Goal: Use online tool/utility: Utilize a website feature to perform a specific function

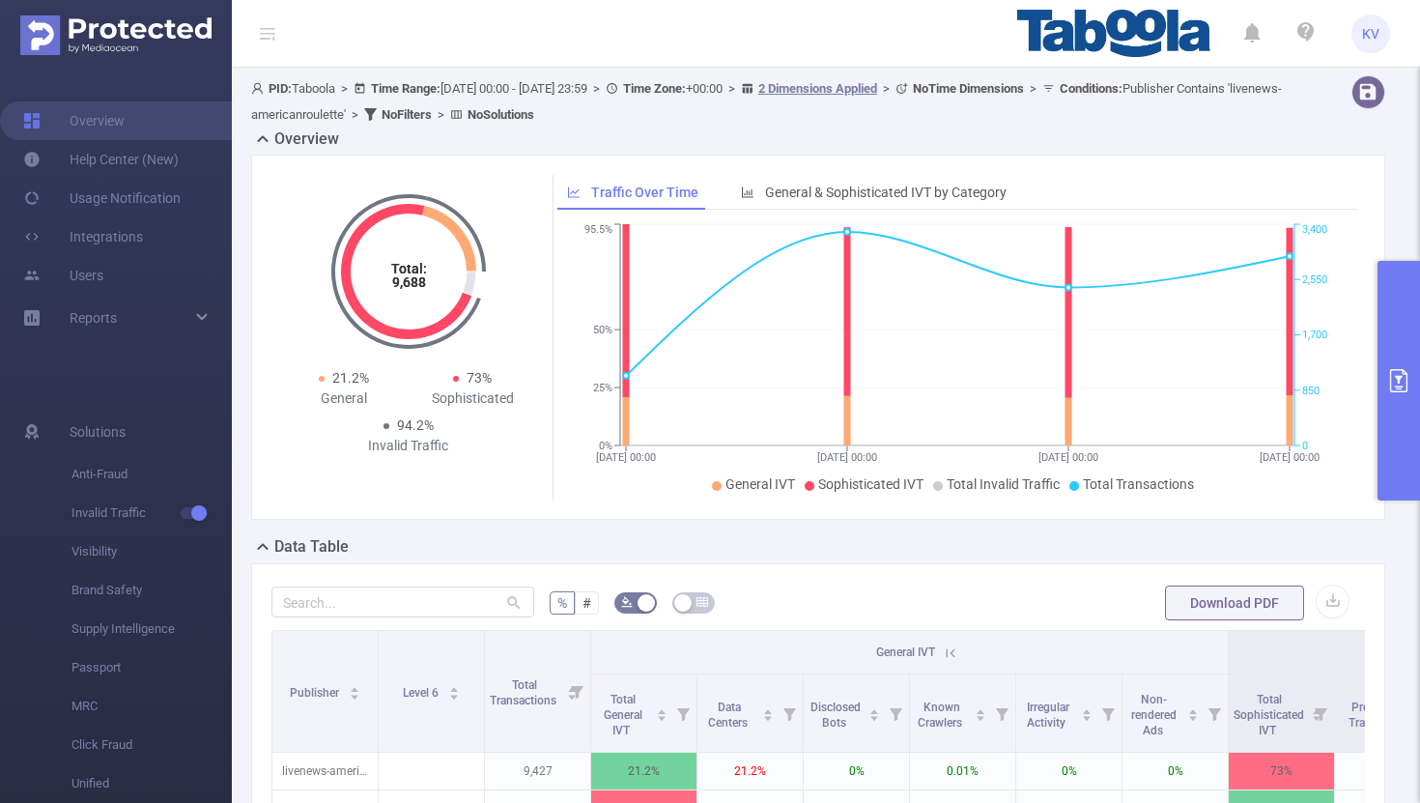
scroll to position [0, 824]
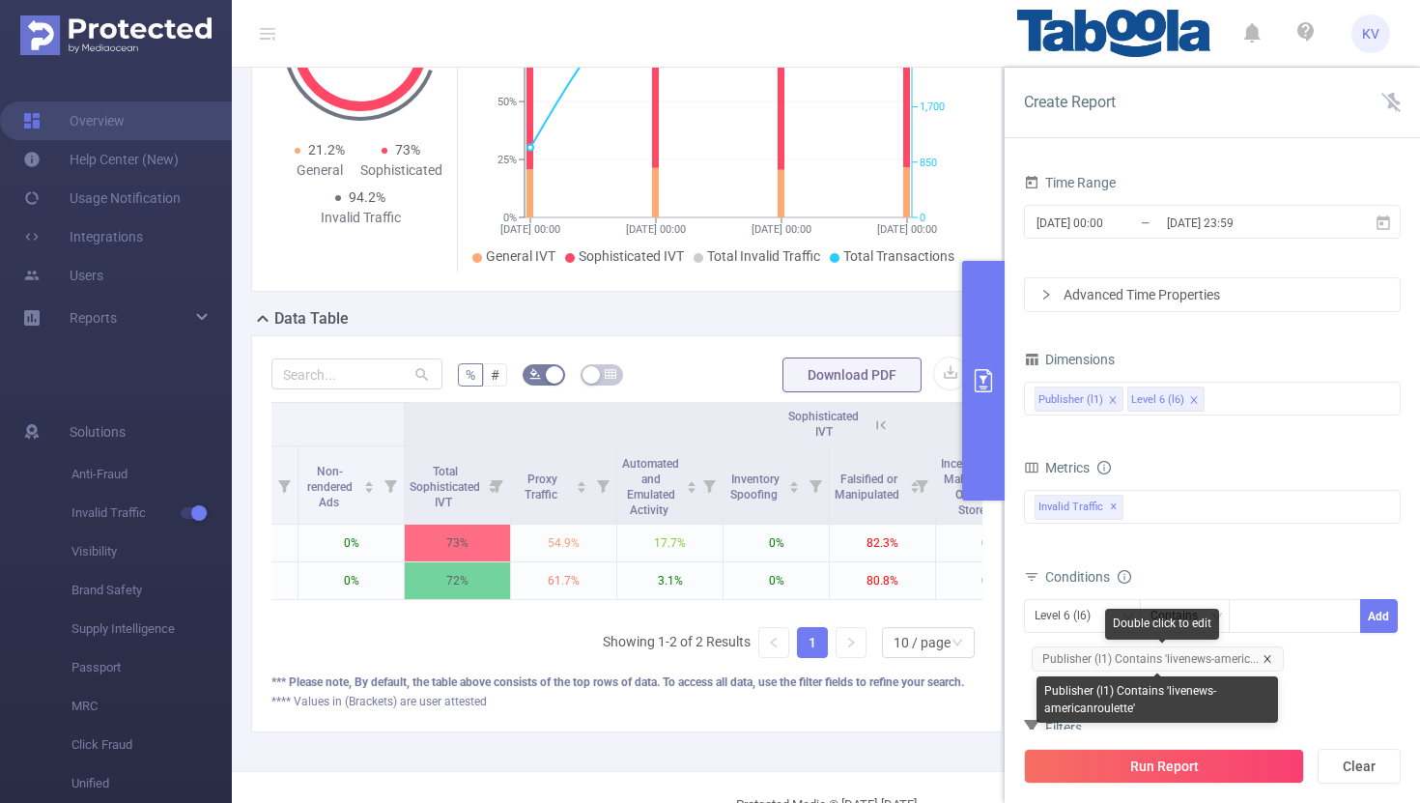
click at [1265, 657] on icon "icon: close" at bounding box center [1266, 658] width 7 height 7
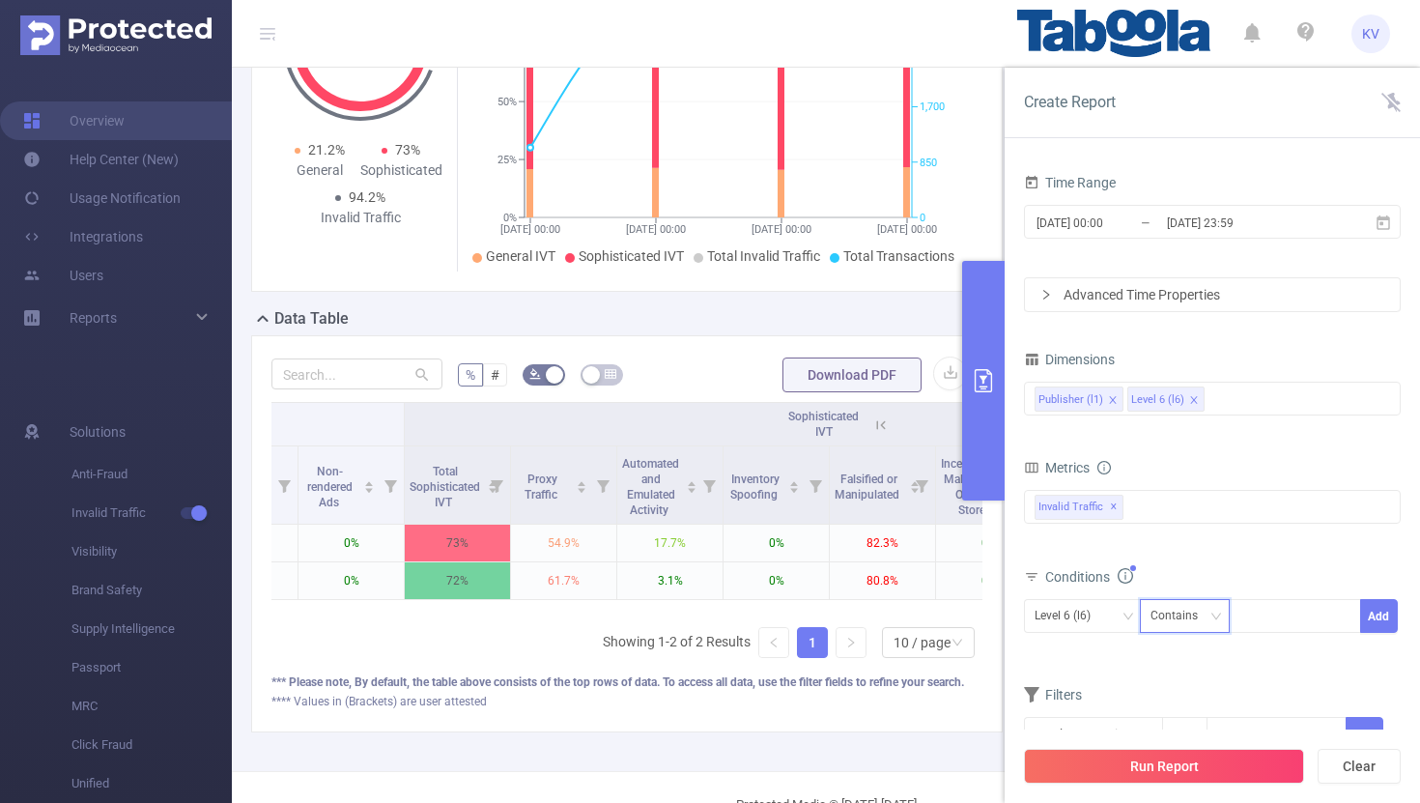
click at [1202, 615] on div "Contains" at bounding box center [1180, 616] width 61 height 32
click at [1260, 625] on div at bounding box center [1294, 616] width 111 height 32
click at [1117, 617] on div "Level 6 (l6)" at bounding box center [1082, 616] width 96 height 32
click at [1089, 661] on li "Publisher (l1)" at bounding box center [1082, 655] width 117 height 31
click at [1305, 616] on div at bounding box center [1294, 616] width 111 height 32
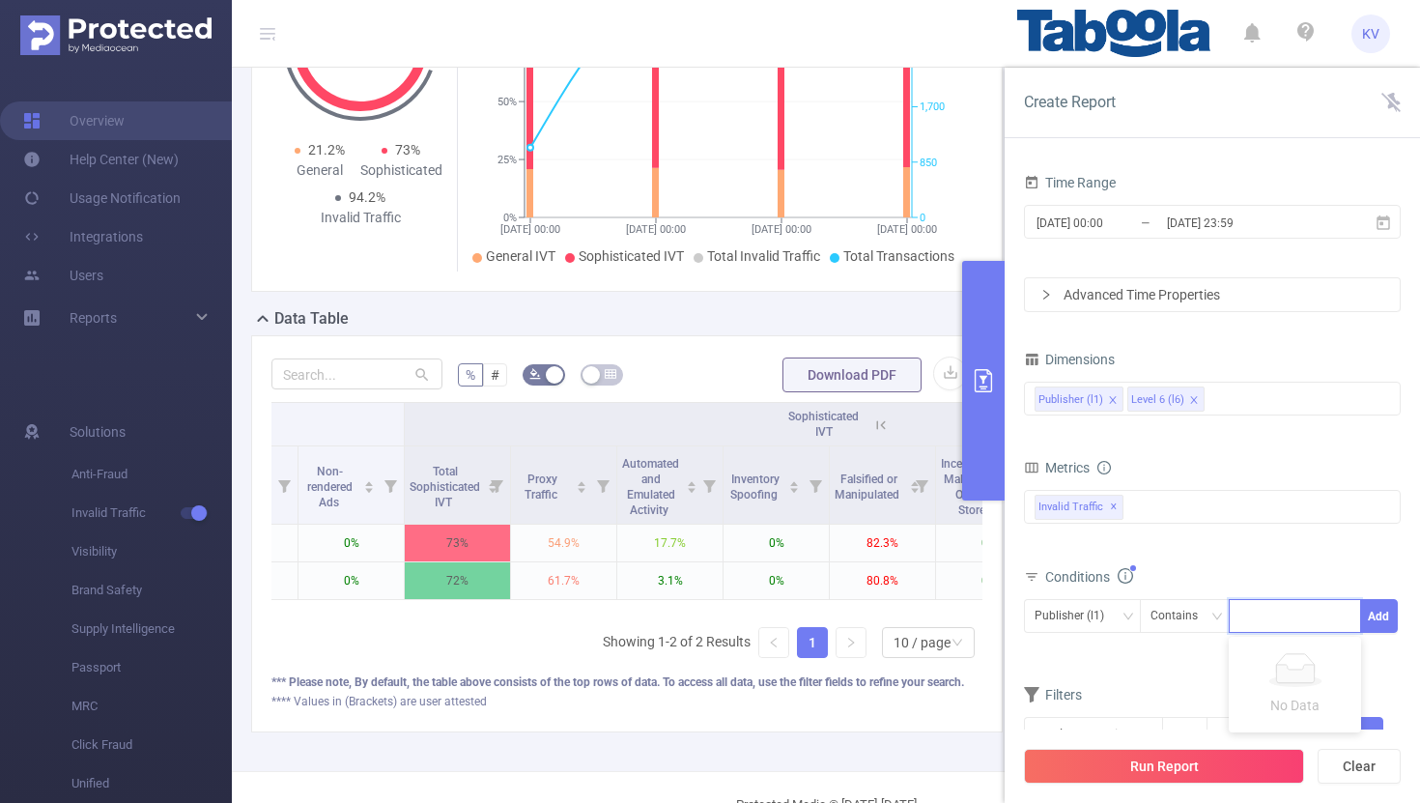
paste input "livenews-americanroulette"
type input "livenews-americanroulette"
click at [1307, 656] on li "livenews-americanroulette" at bounding box center [1328, 655] width 200 height 31
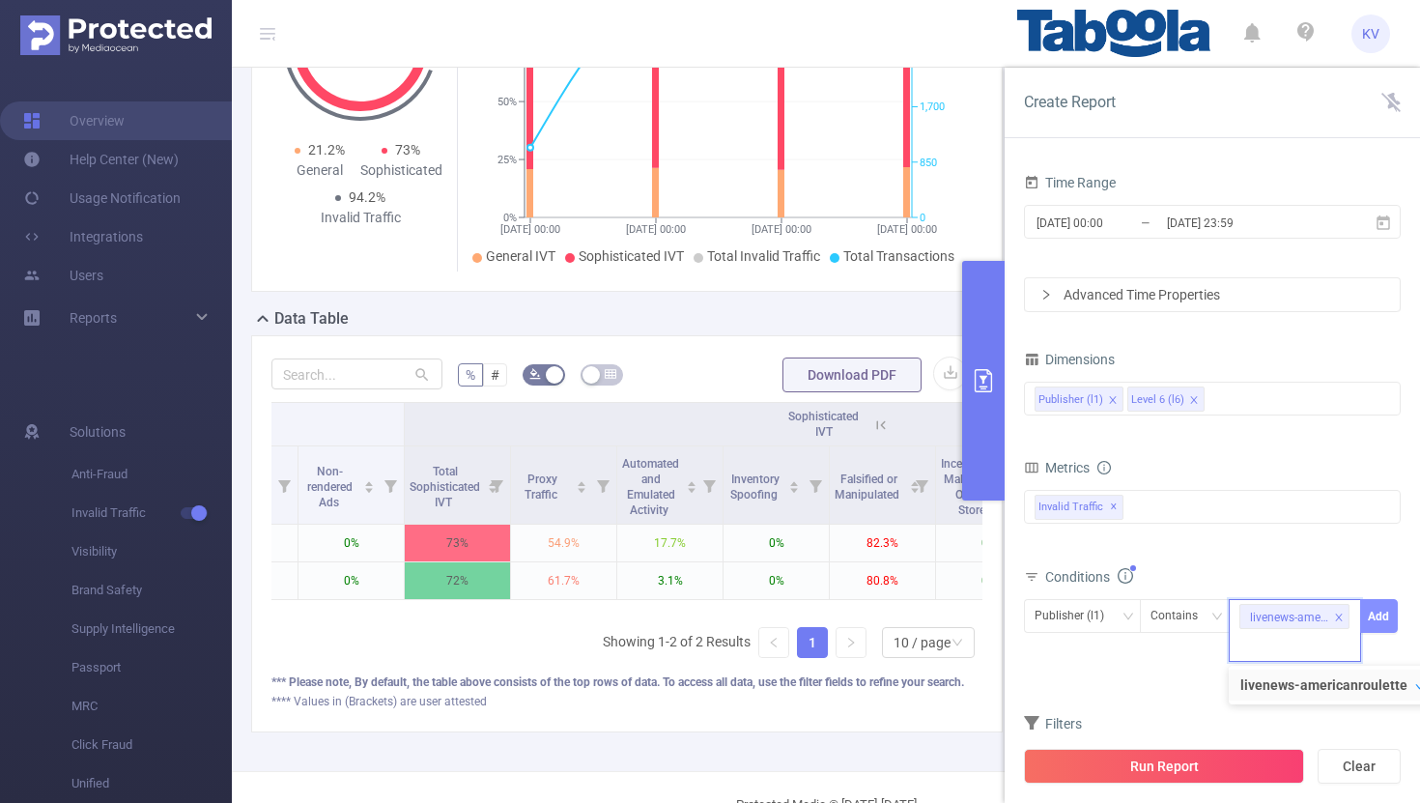
click at [1388, 617] on button "Add" at bounding box center [1379, 616] width 38 height 34
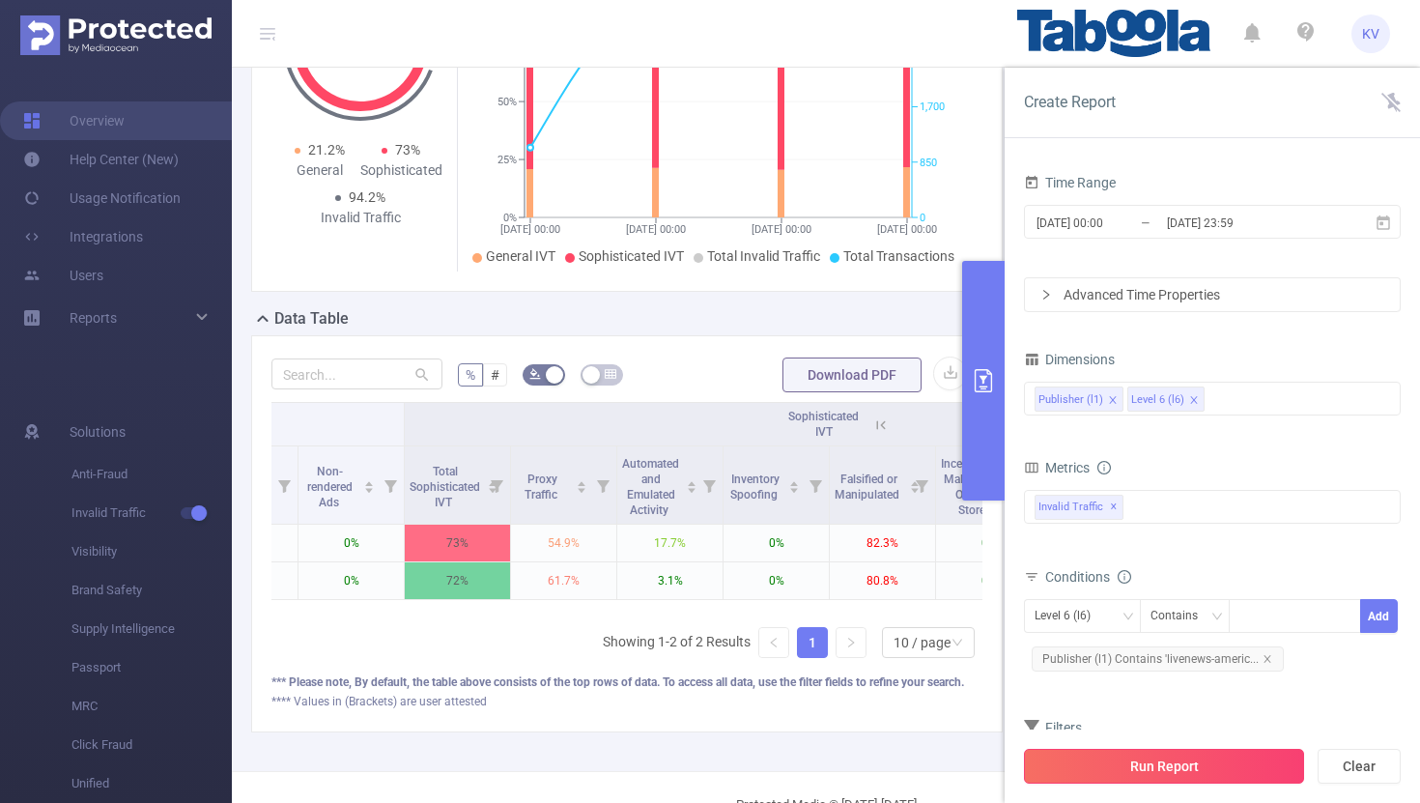
click at [1183, 777] on button "Run Report" at bounding box center [1164, 765] width 280 height 35
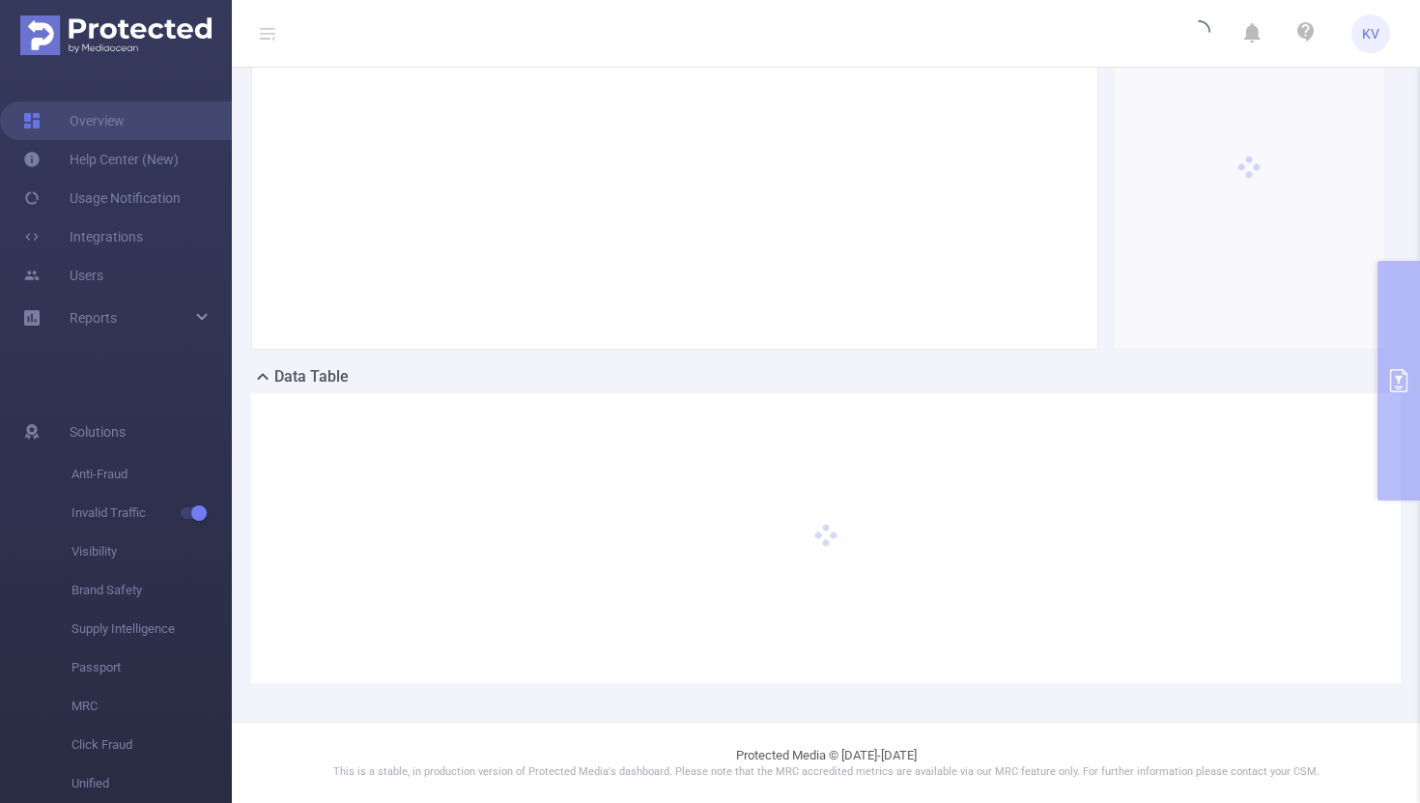
scroll to position [27, 0]
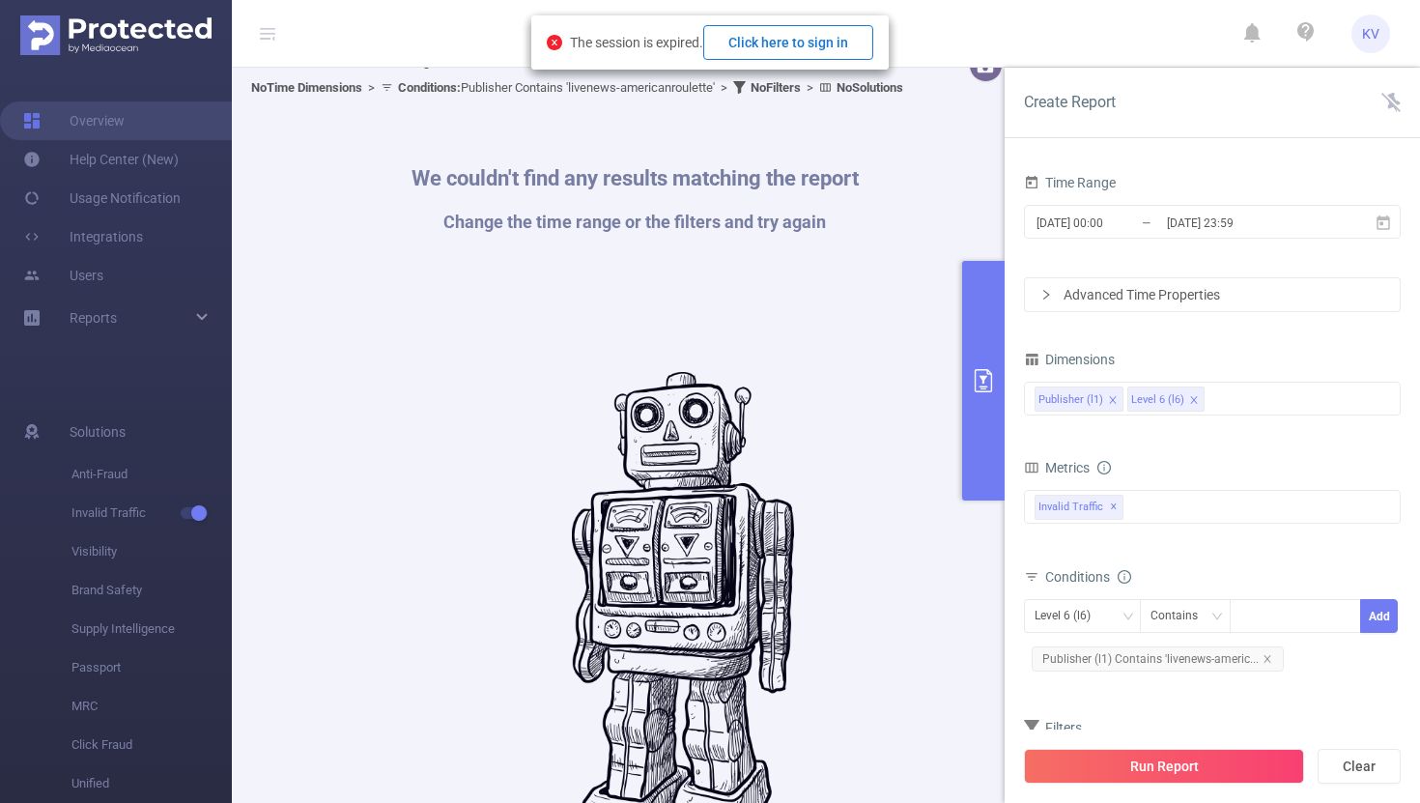
click at [833, 46] on button "Click here to sign in" at bounding box center [788, 42] width 170 height 35
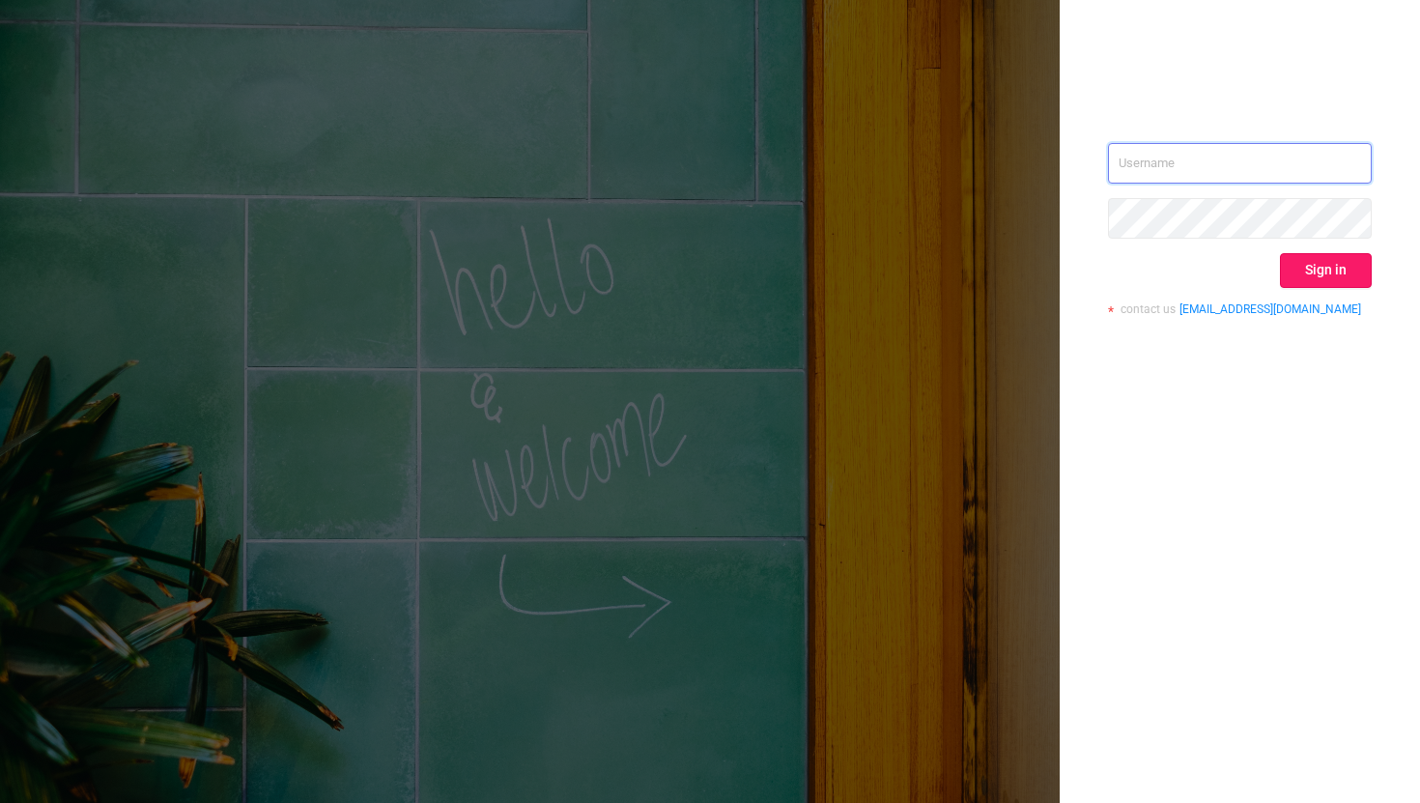
type input "[EMAIL_ADDRESS][DOMAIN_NAME]"
click at [1316, 269] on button "Sign in" at bounding box center [1326, 270] width 92 height 35
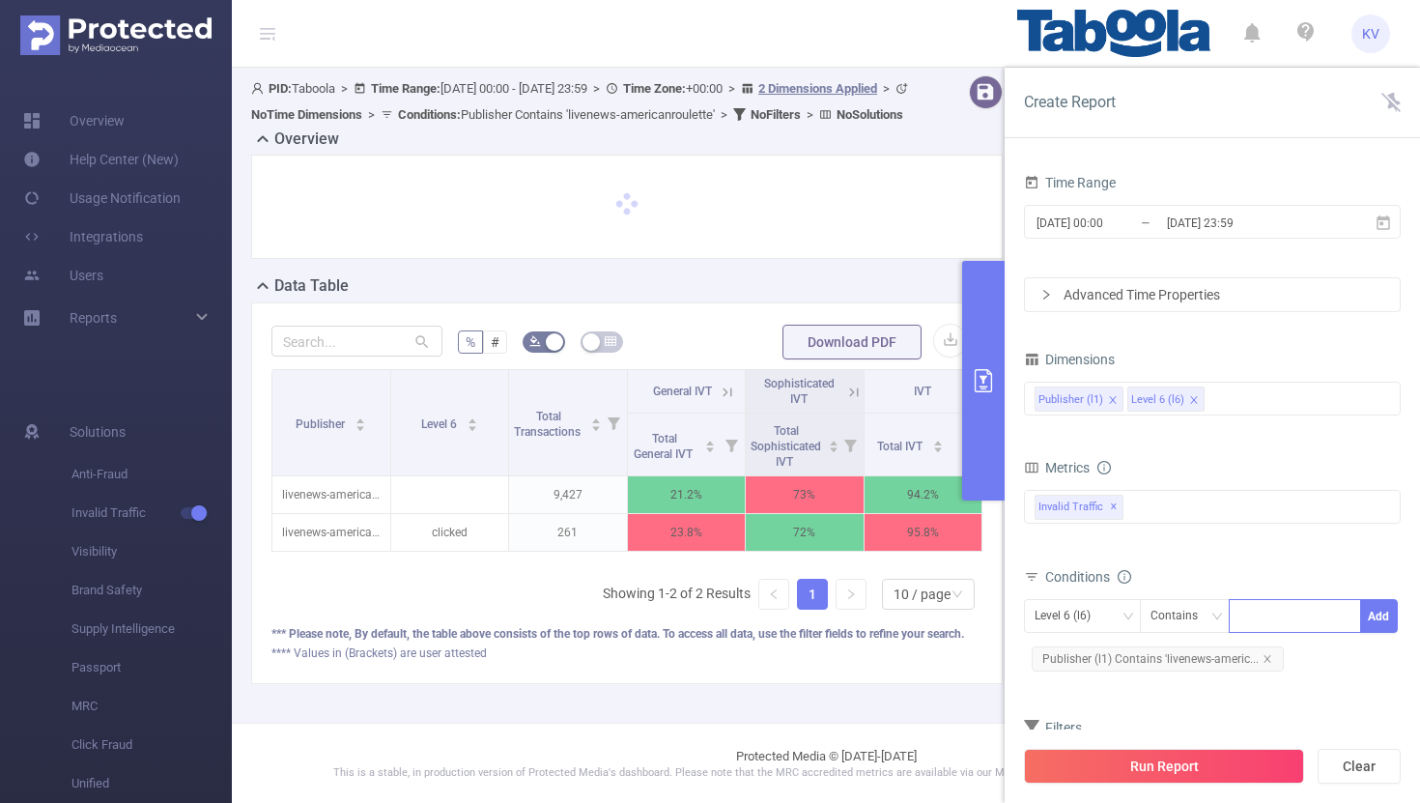
click at [1279, 617] on div at bounding box center [1294, 616] width 111 height 32
paste input "livenews-americanroulette"
type input "livenews-americanroulette"
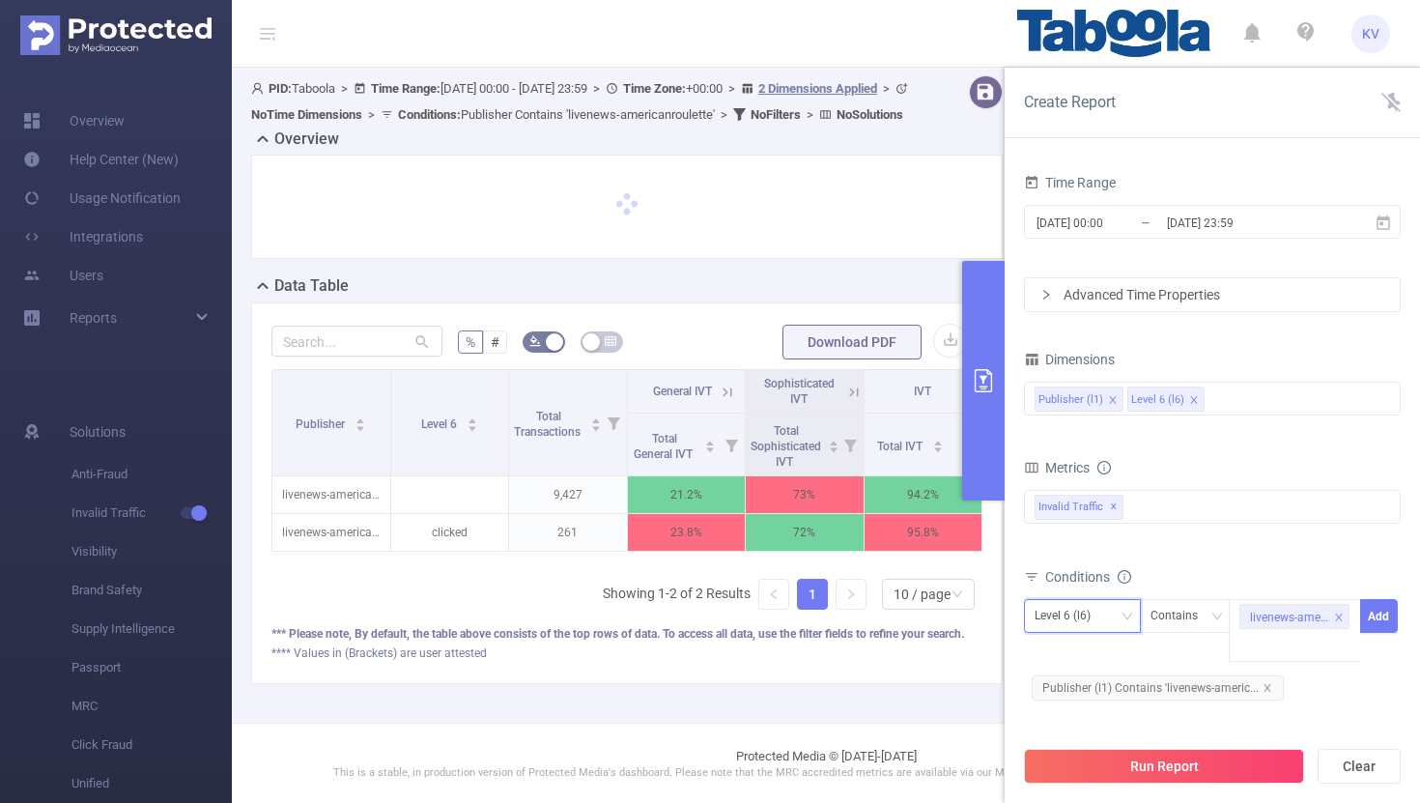
click at [1060, 607] on div "Level 6 (l6)" at bounding box center [1069, 616] width 70 height 32
click at [1081, 658] on li "Publisher (l1)" at bounding box center [1082, 655] width 117 height 31
click at [1383, 624] on button "Add" at bounding box center [1379, 616] width 38 height 34
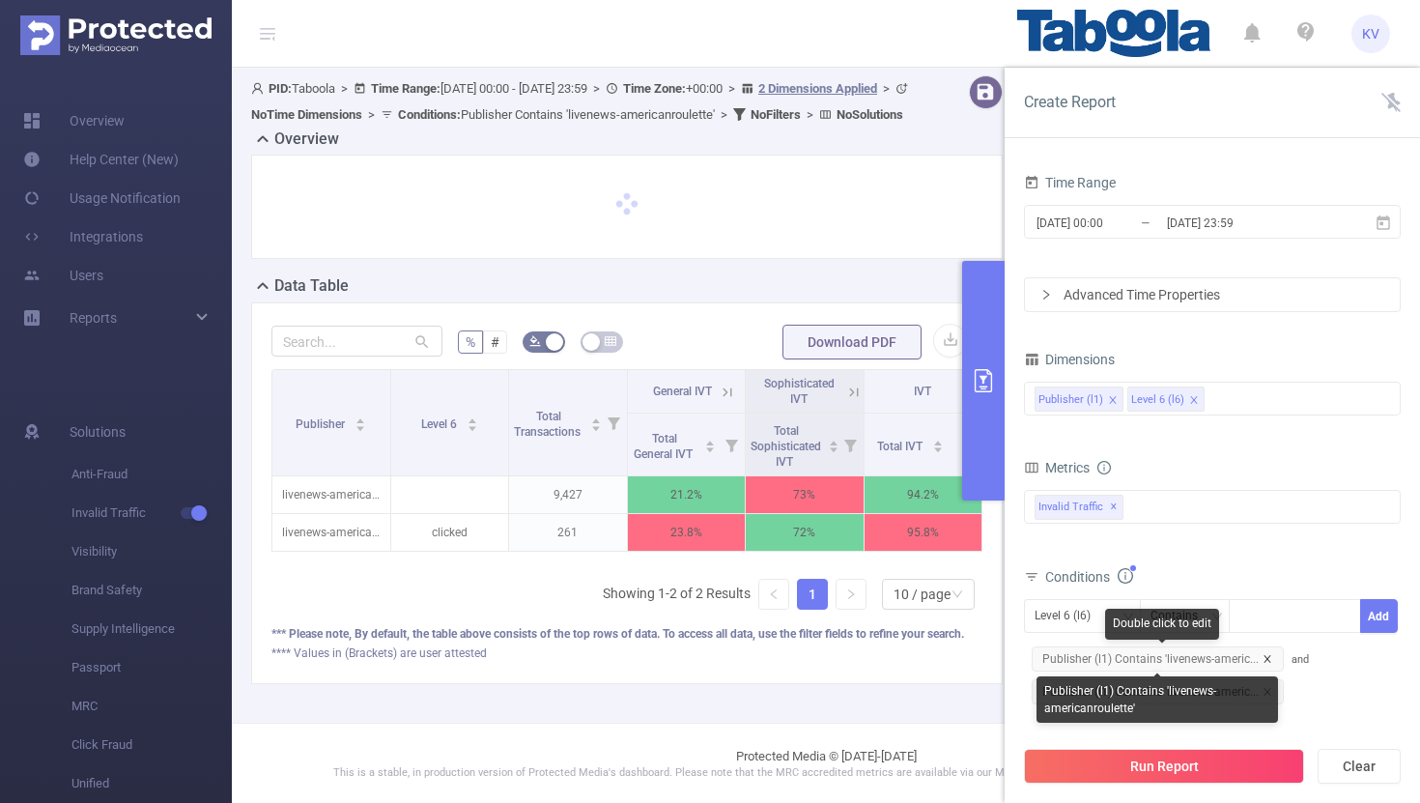
click at [1267, 662] on icon "icon: close" at bounding box center [1267, 659] width 10 height 10
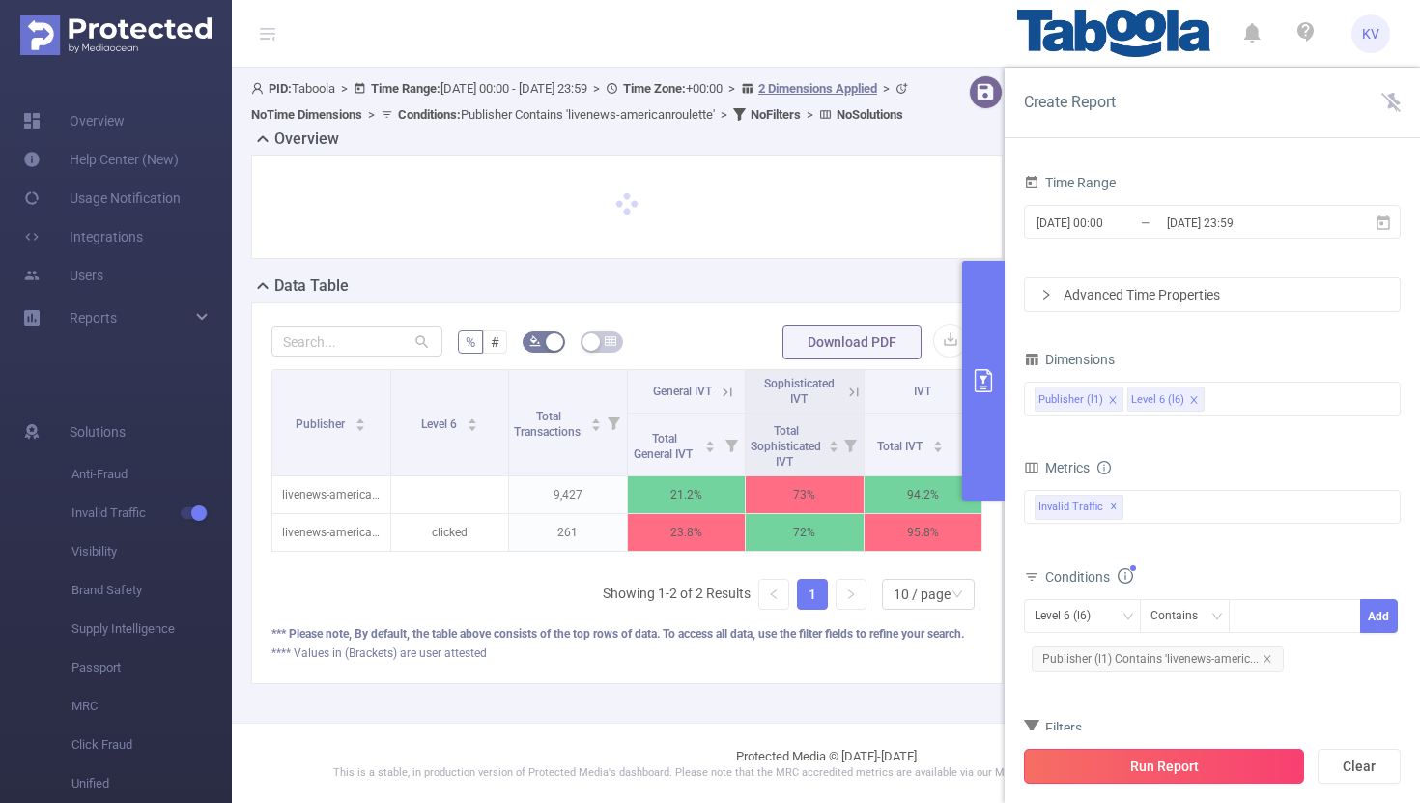
click at [1203, 773] on button "Run Report" at bounding box center [1164, 765] width 280 height 35
